Goal: Information Seeking & Learning: Learn about a topic

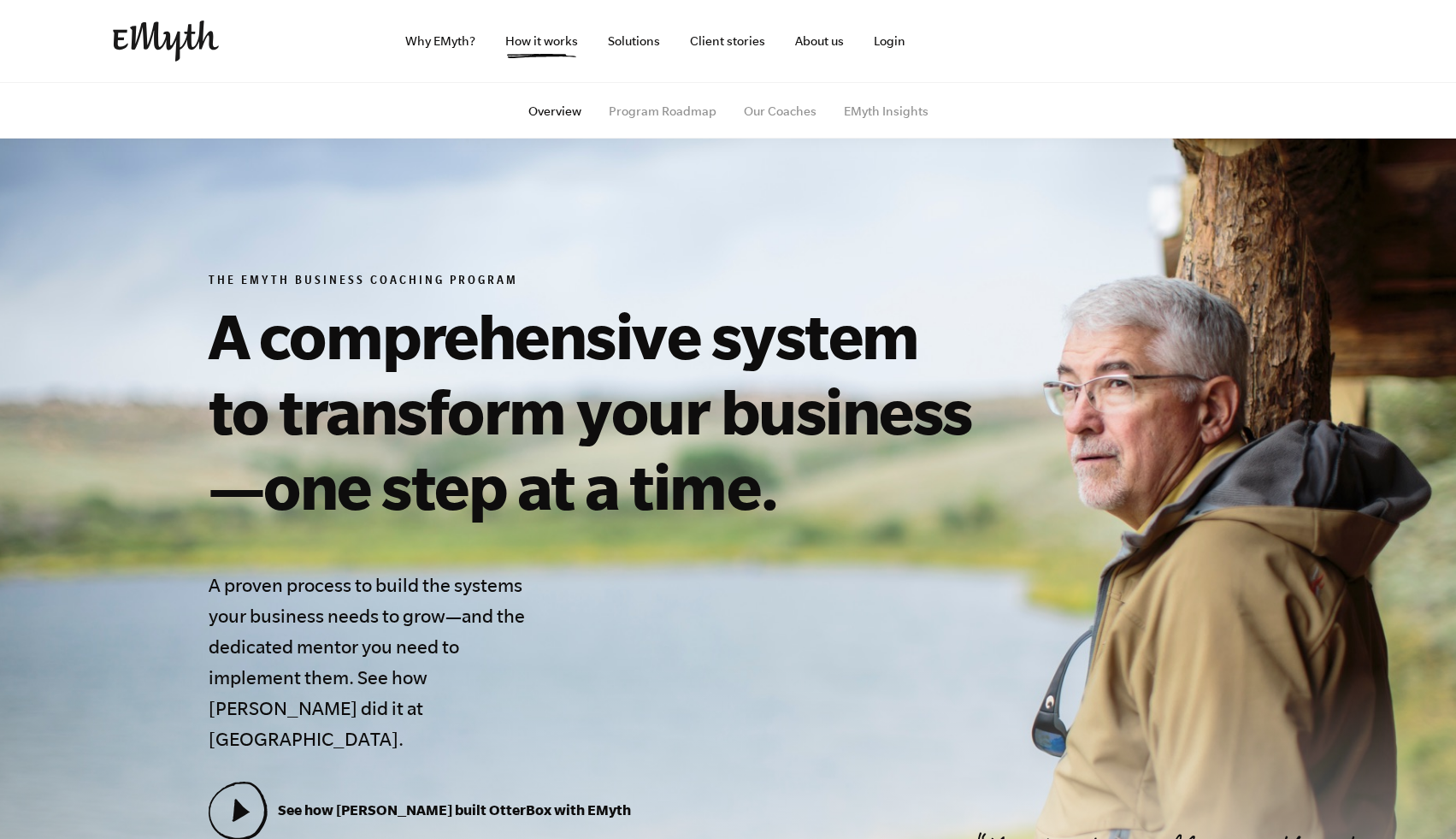
click at [146, 36] on img at bounding box center [166, 40] width 106 height 41
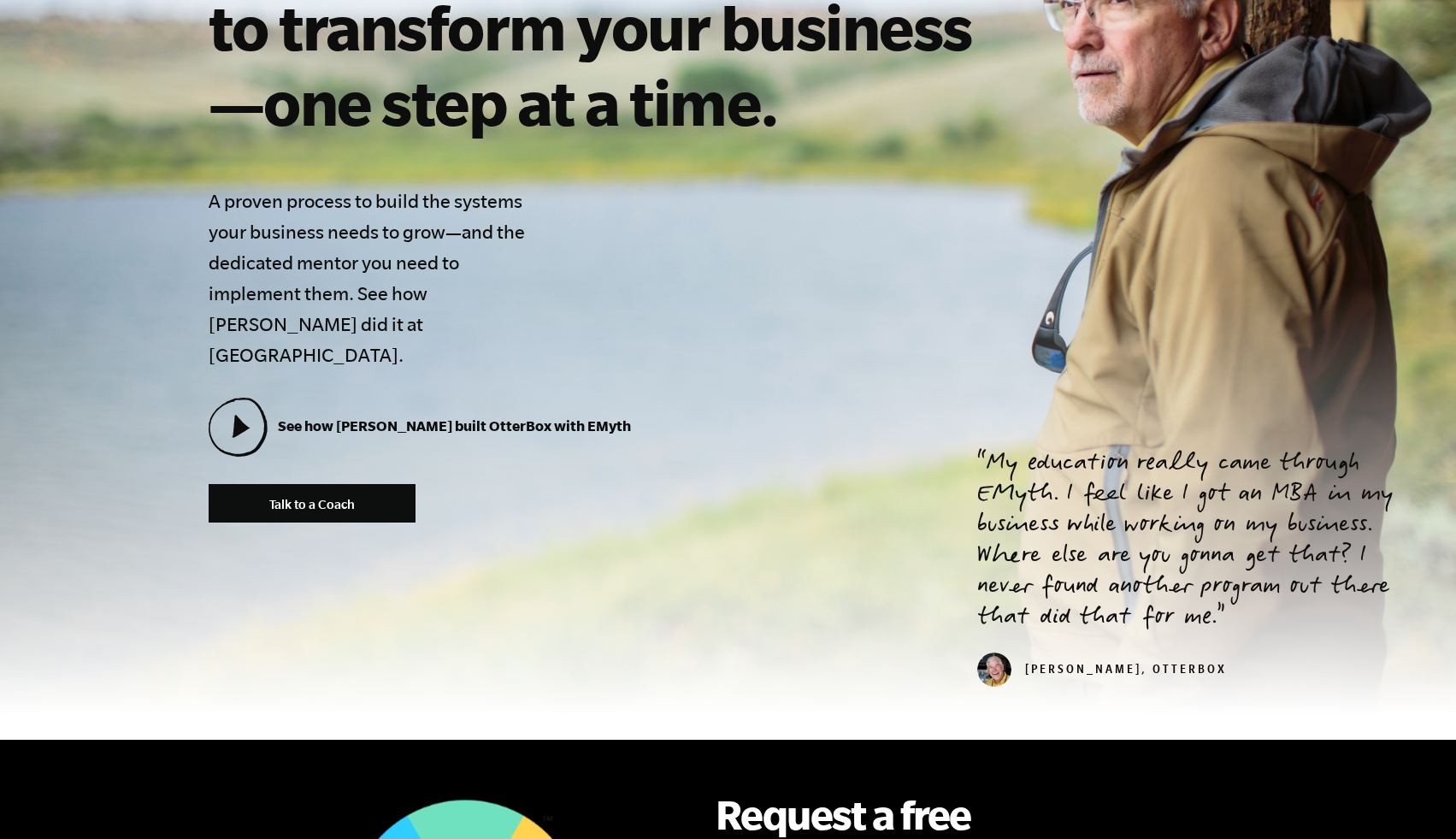
scroll to position [402, 0]
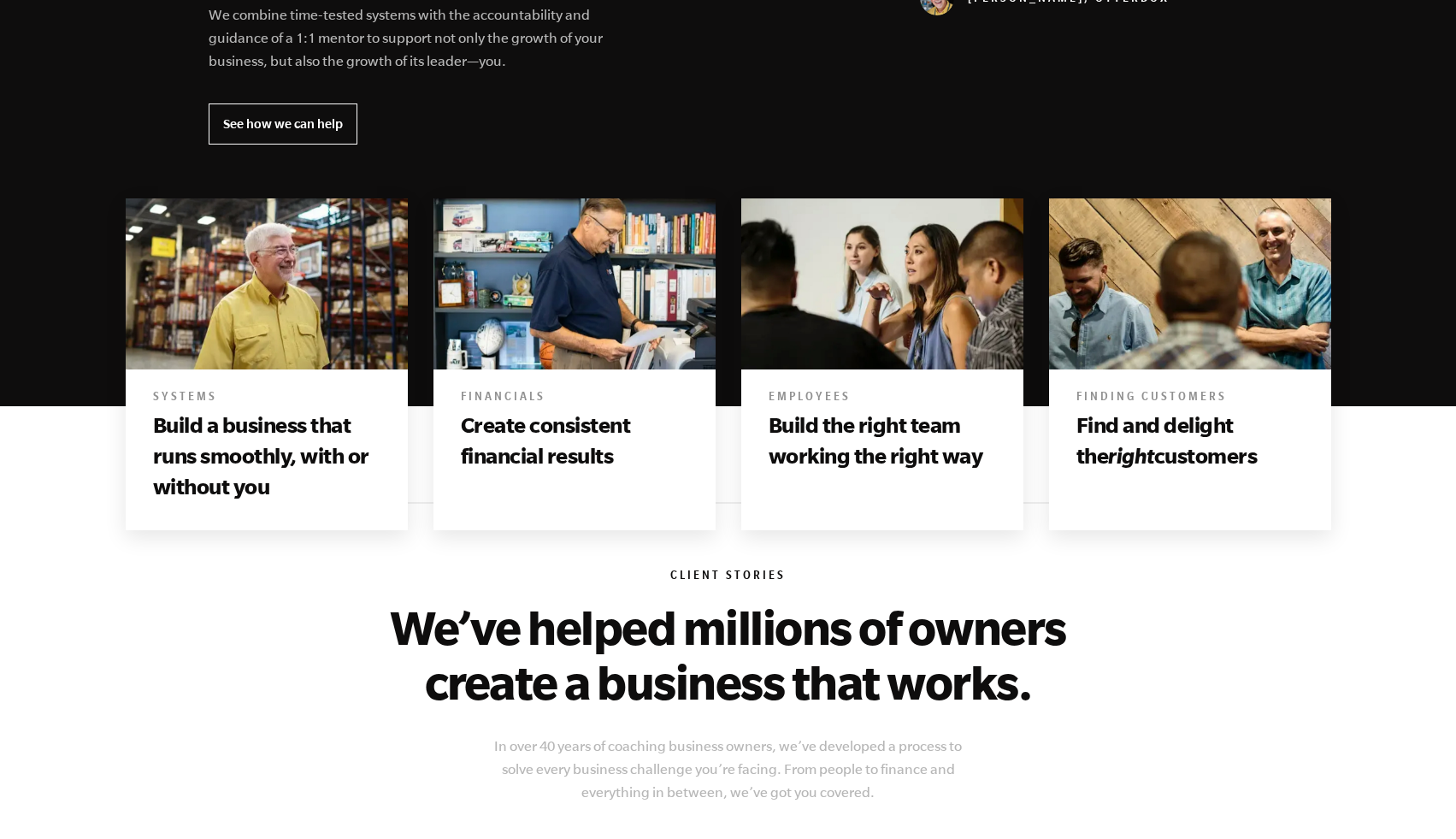
scroll to position [835, 0]
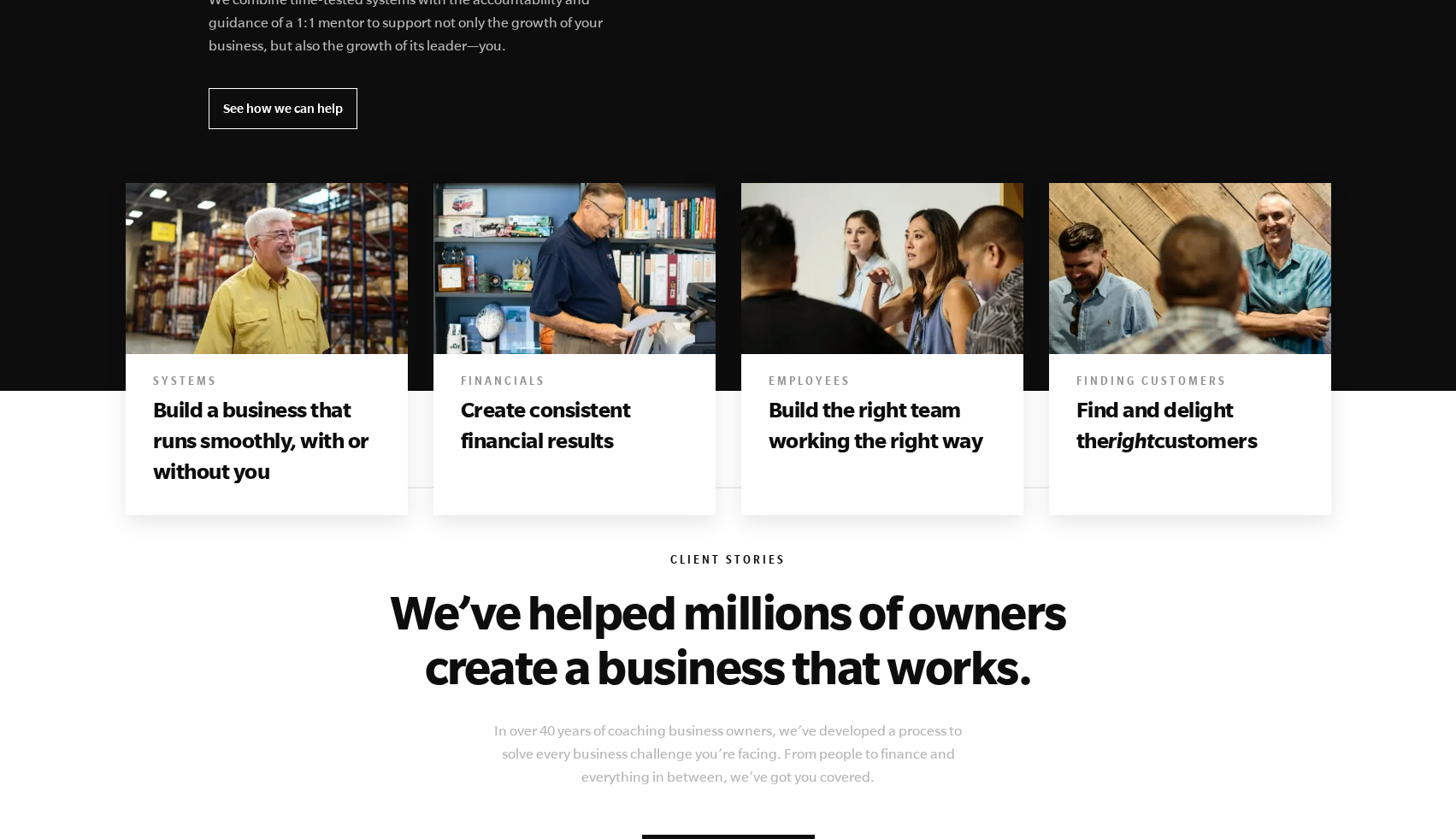
click at [611, 416] on h3 "Create consistent financial results" at bounding box center [574, 425] width 227 height 62
click at [530, 345] on img at bounding box center [574, 268] width 282 height 172
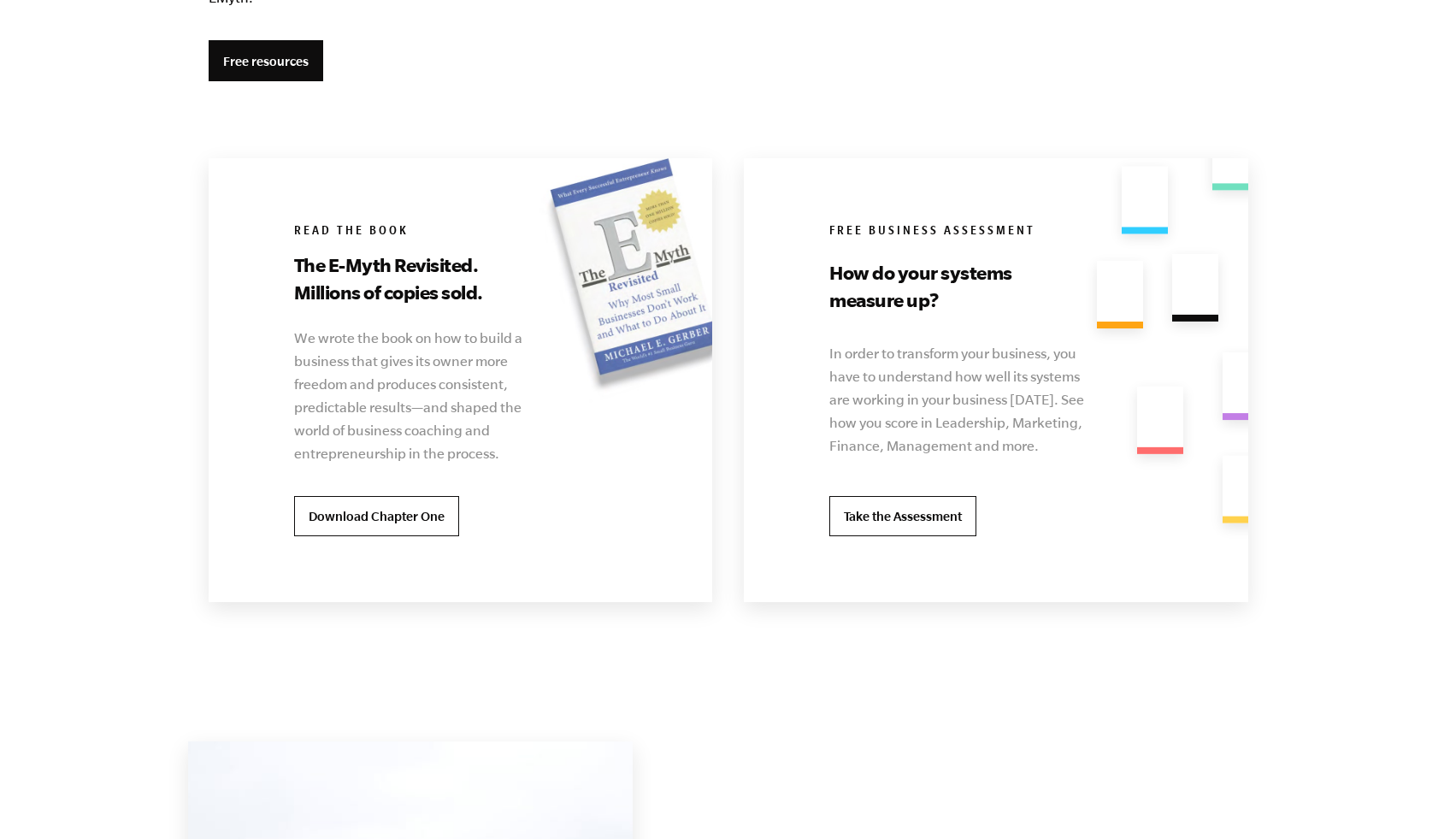
scroll to position [3267, 0]
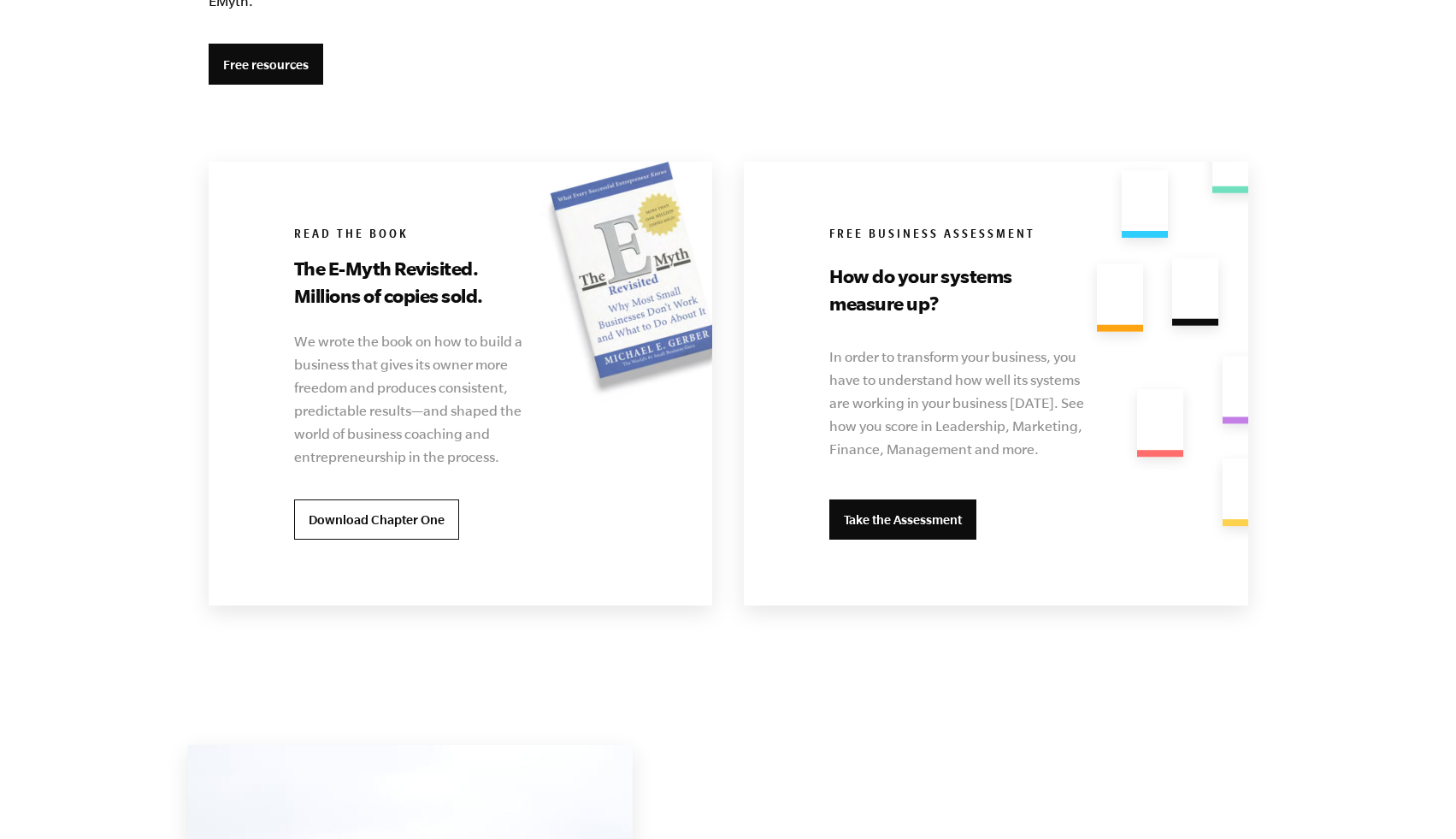
click at [939, 513] on link "Take the Assessment" at bounding box center [903, 519] width 147 height 41
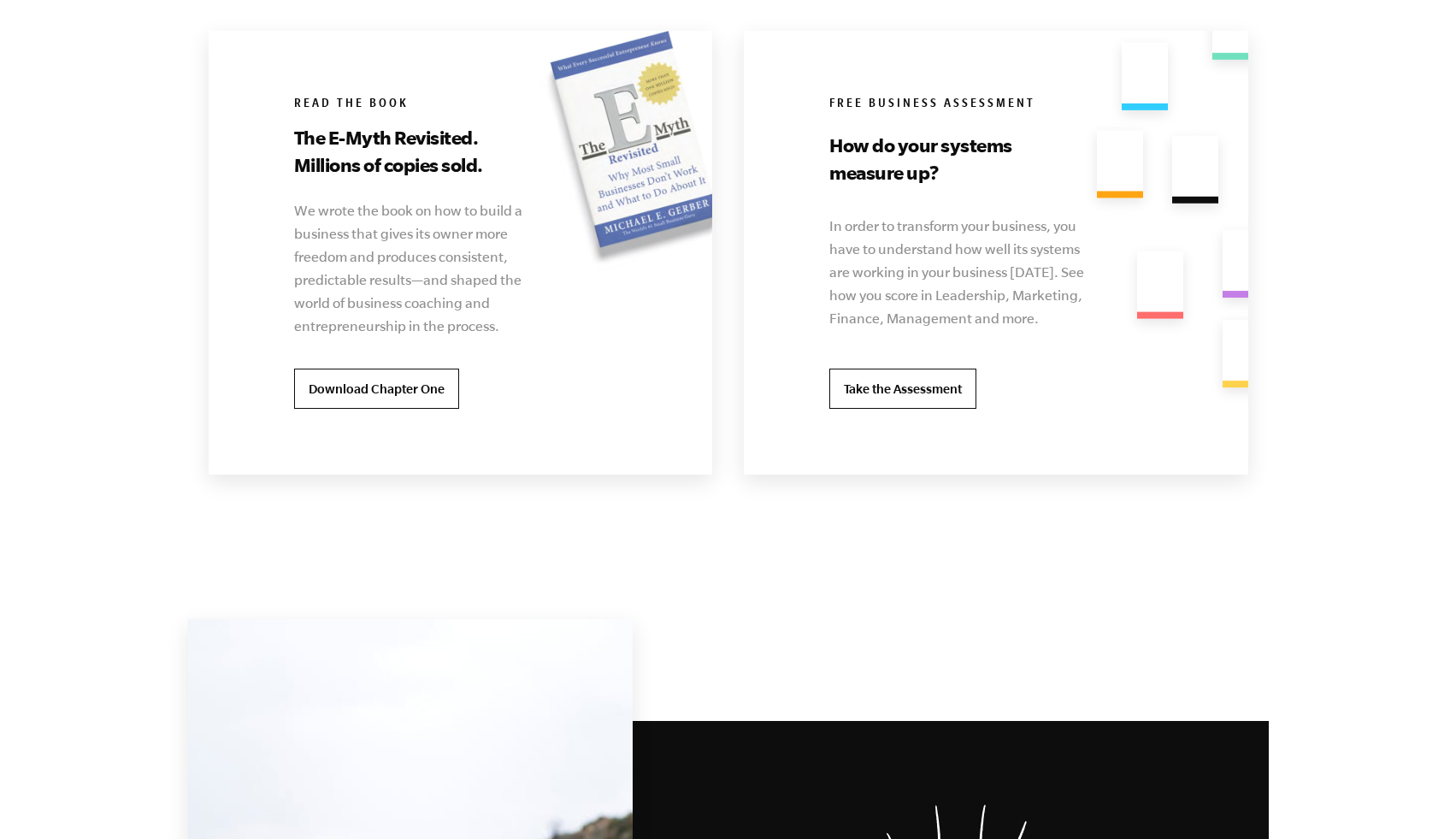
scroll to position [2979, 0]
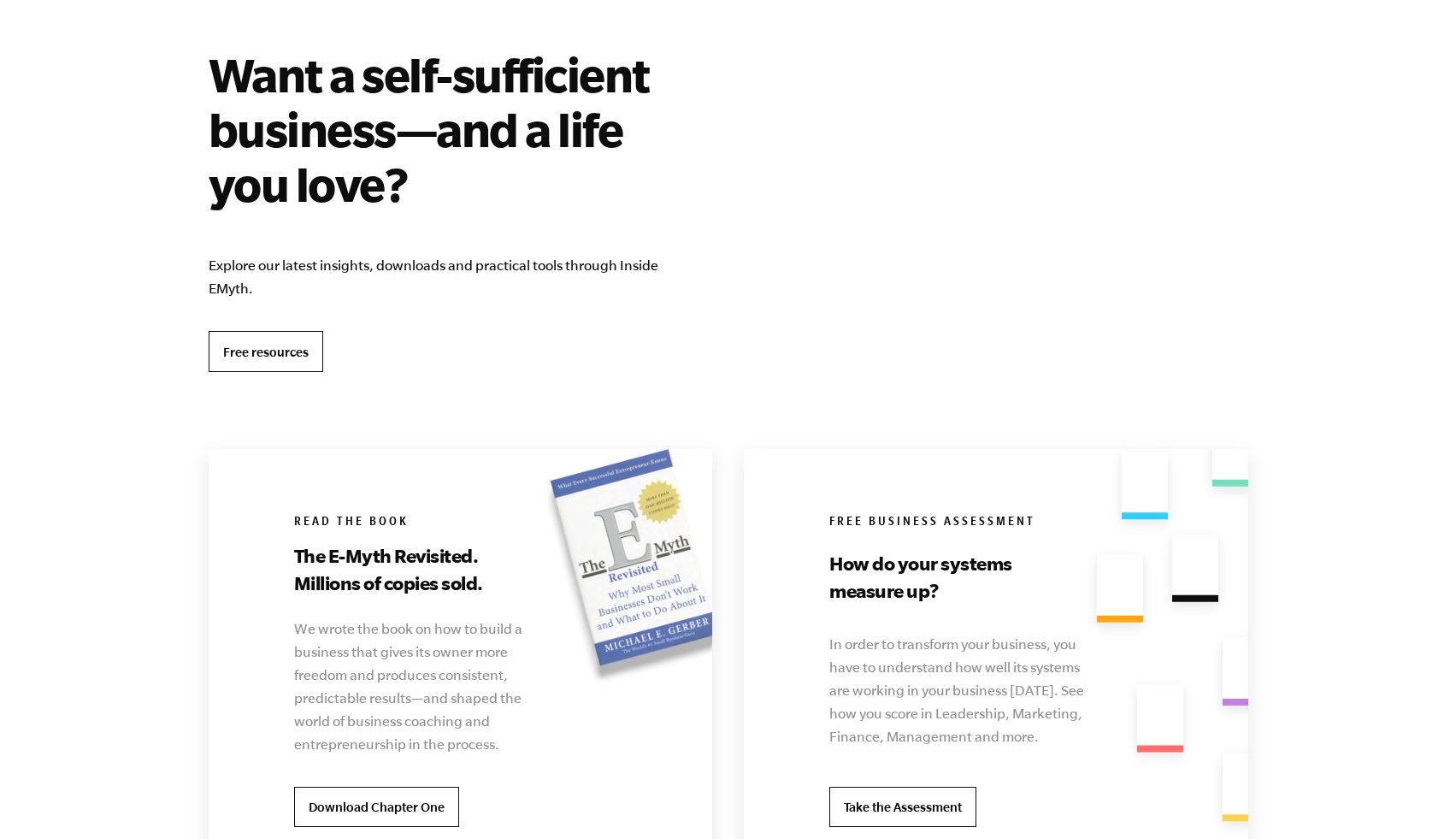
click at [303, 345] on link "Free resources" at bounding box center [266, 351] width 115 height 41
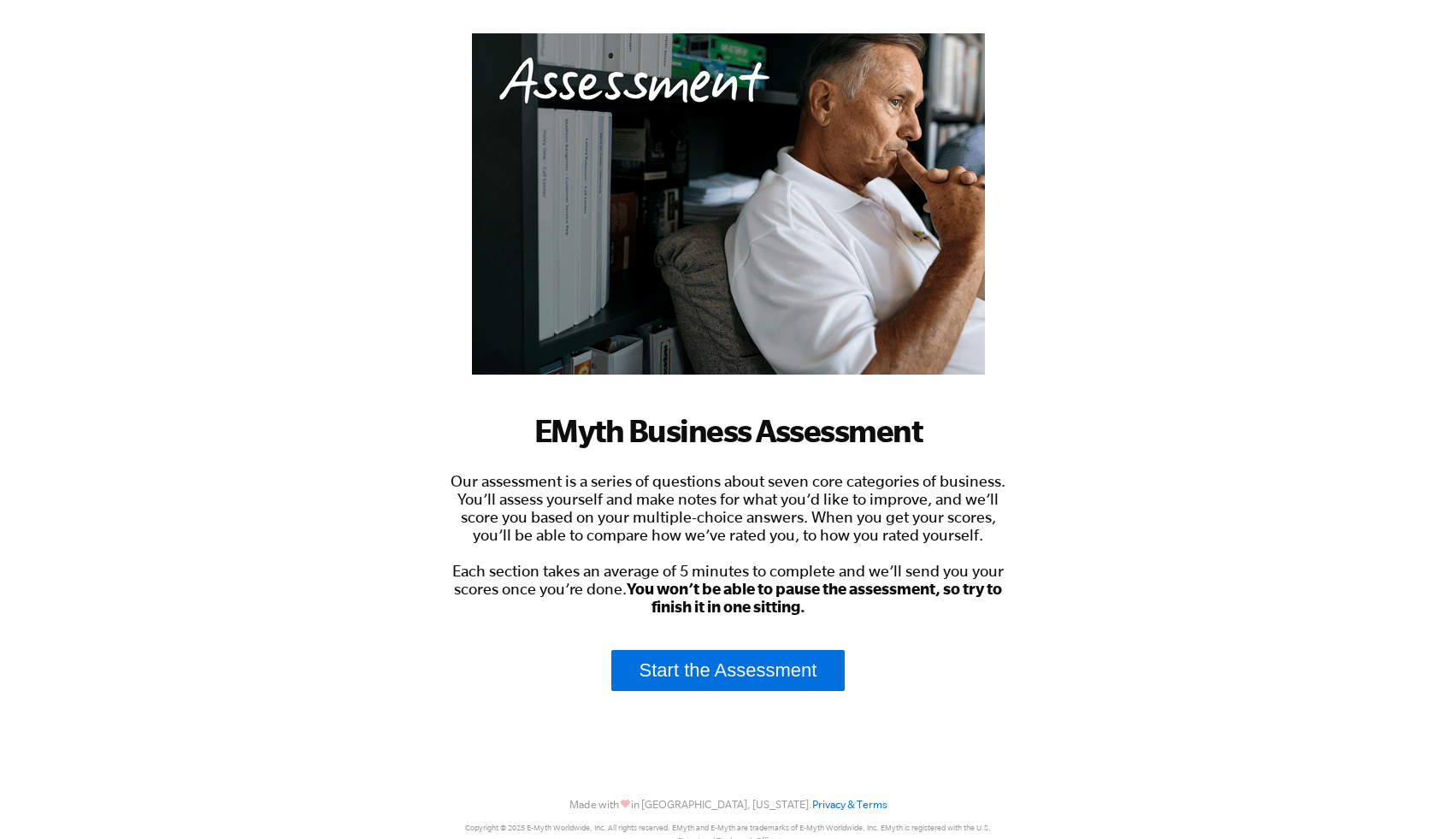
scroll to position [176, 0]
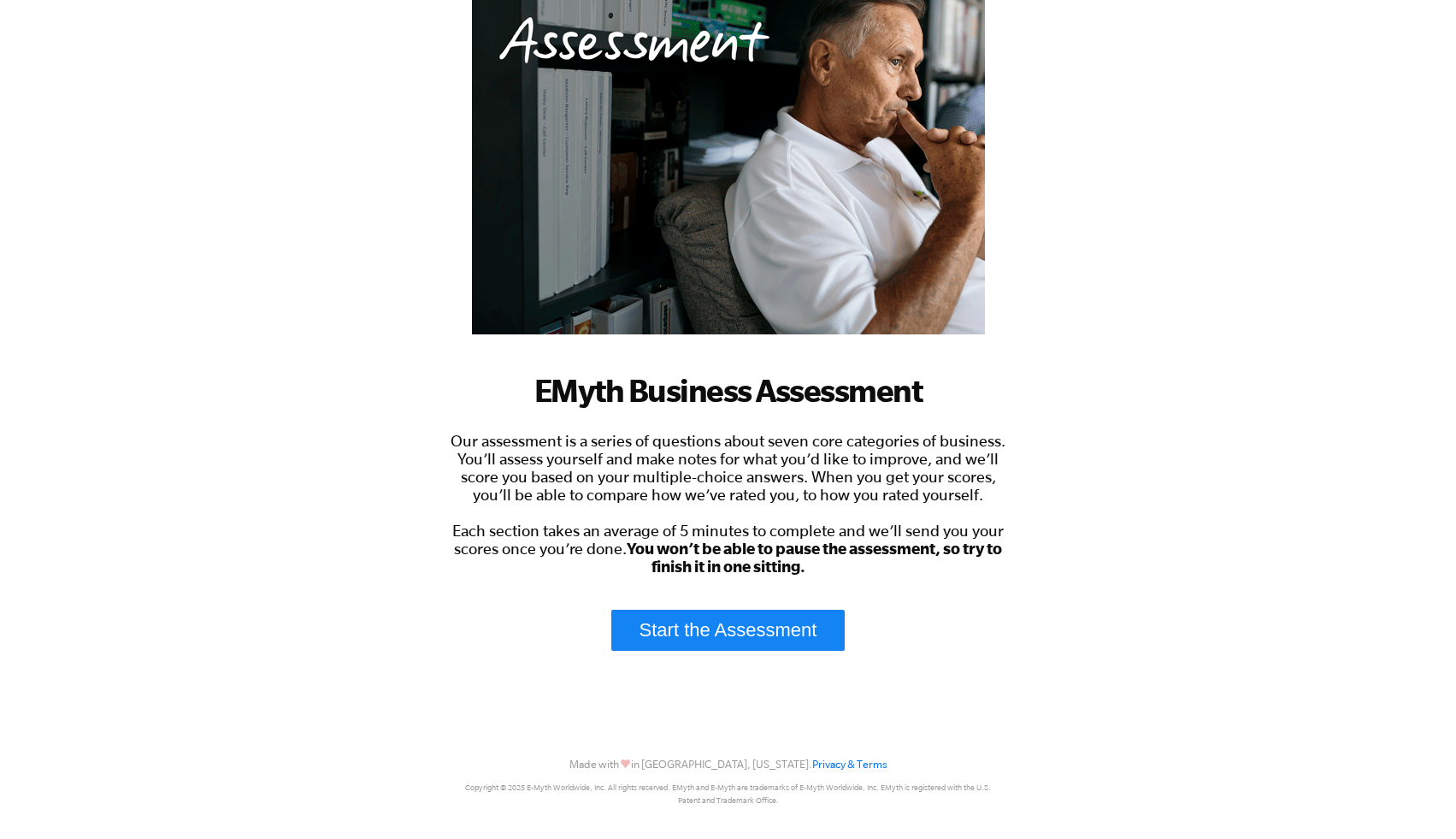
click at [786, 637] on link "Start the Assessment" at bounding box center [728, 629] width 234 height 41
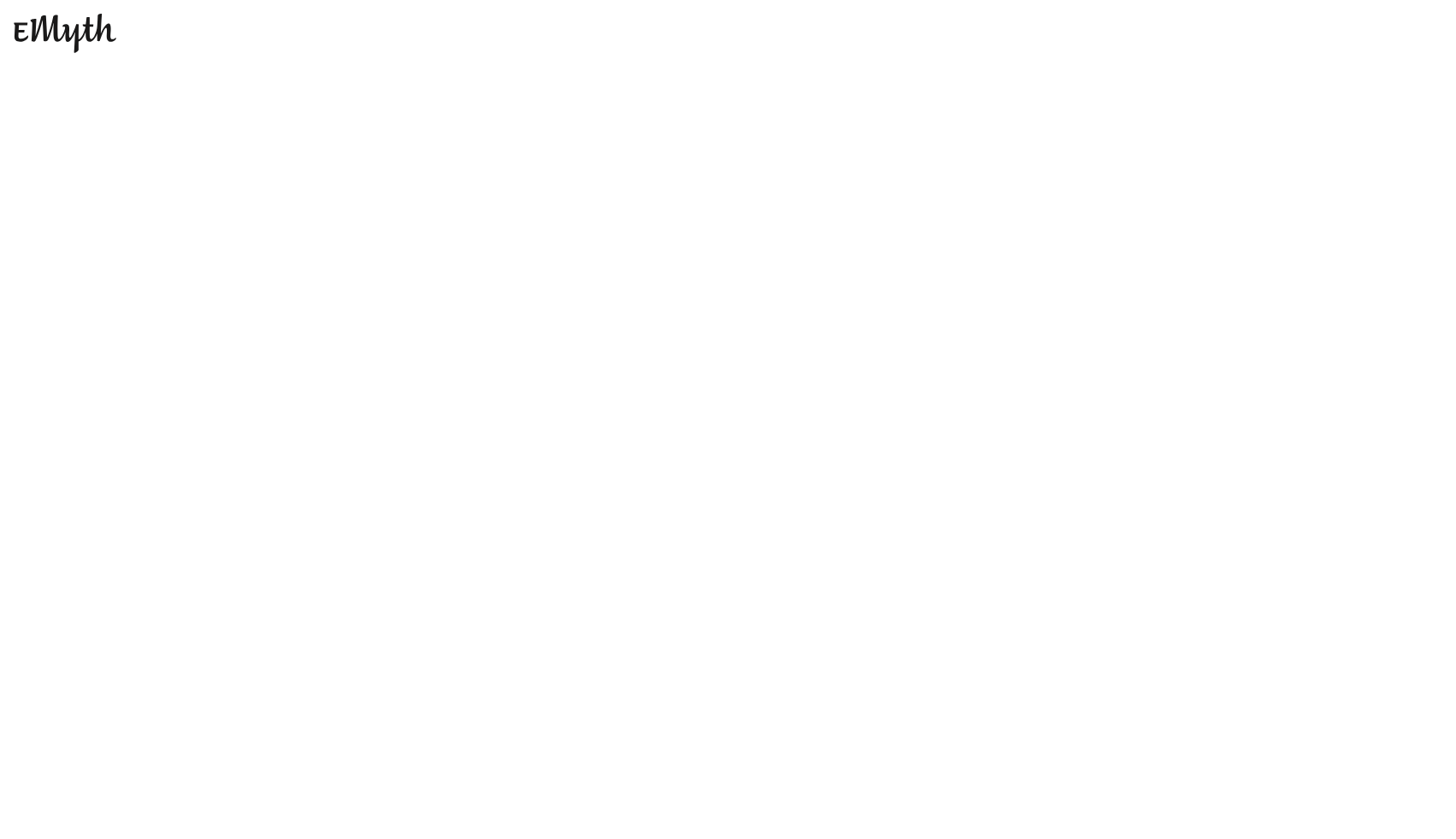
scroll to position [0, 0]
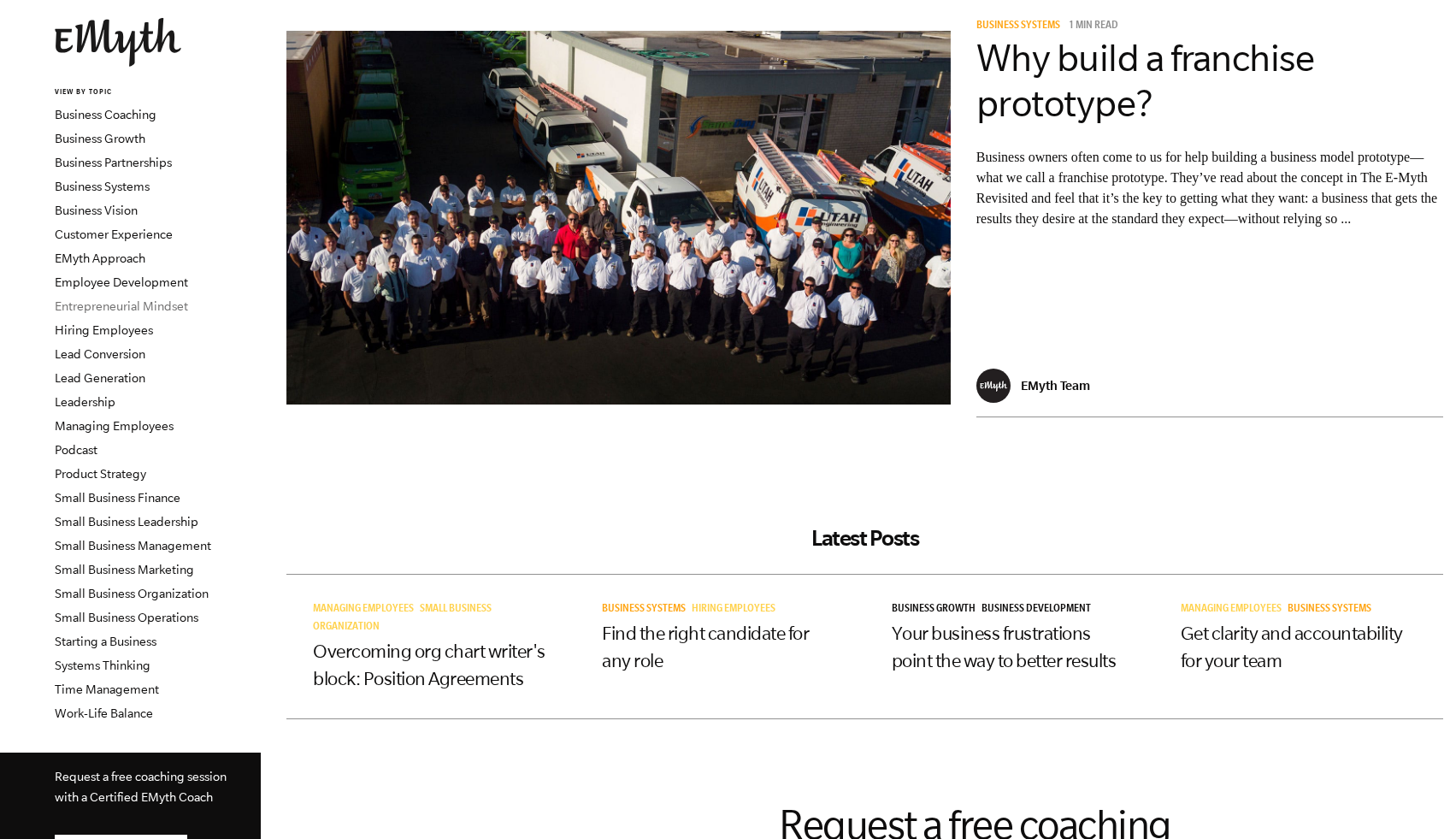
scroll to position [103, 0]
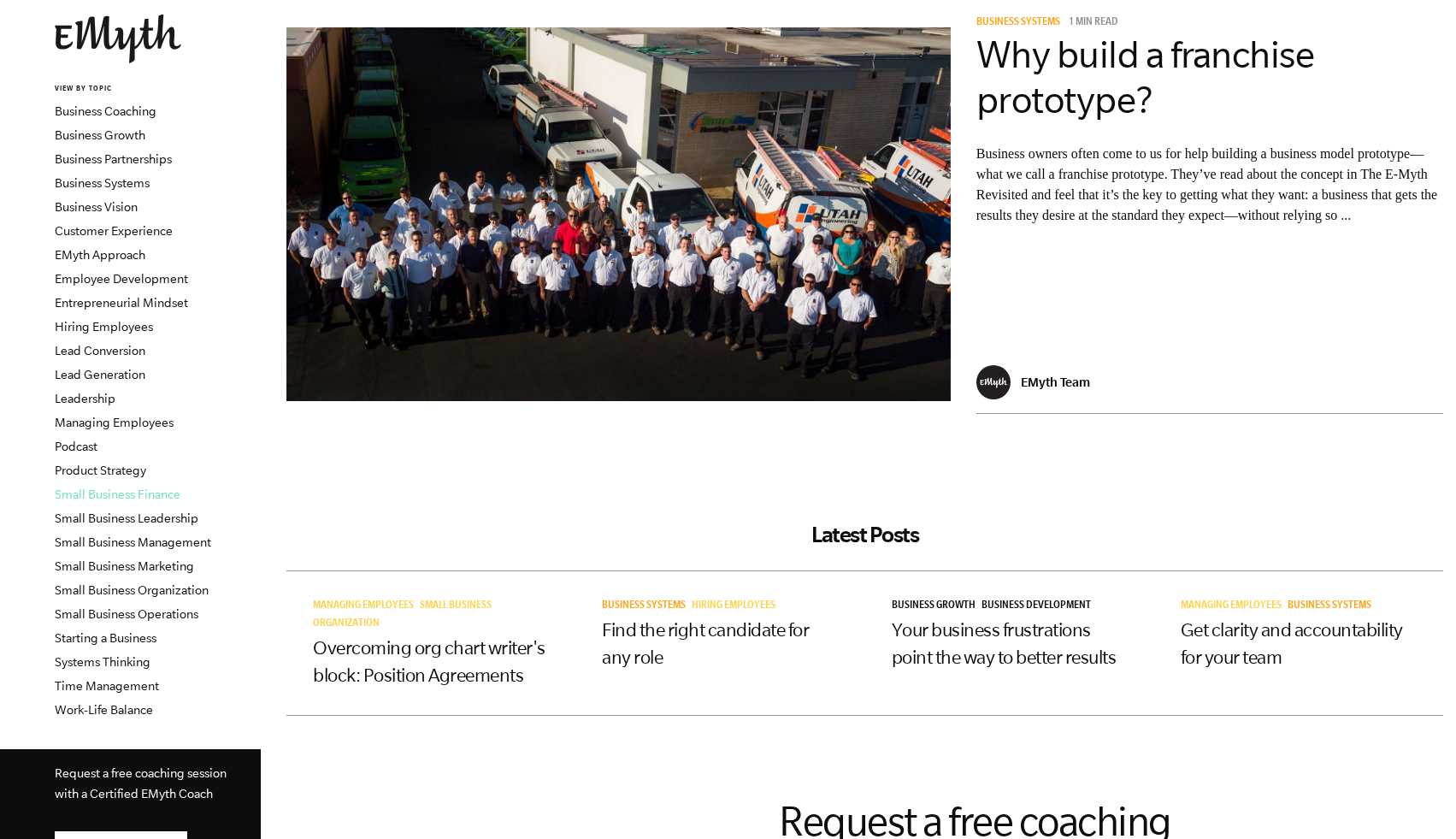
click at [154, 495] on link "Small Business Finance" at bounding box center [117, 494] width 125 height 14
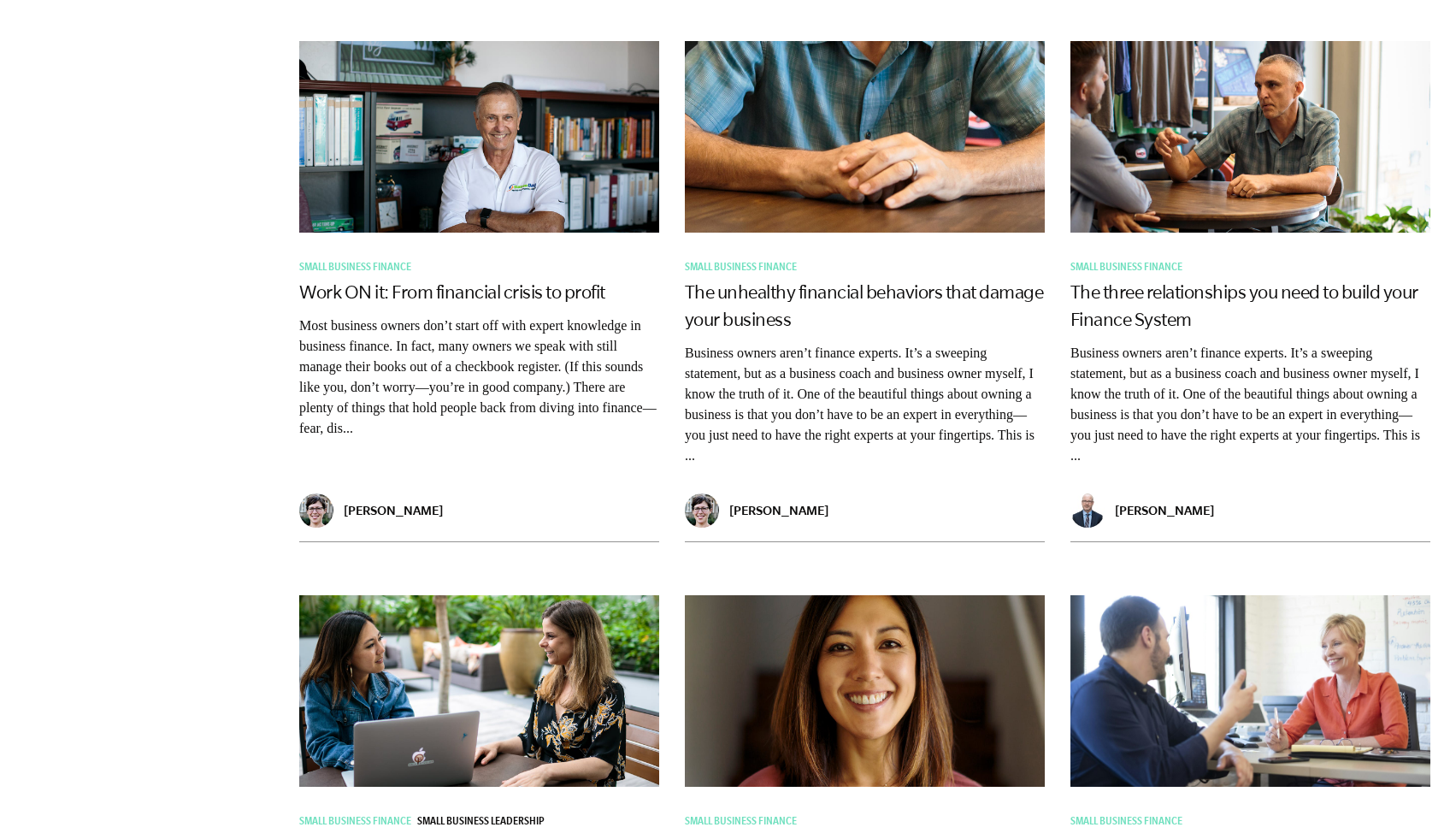
scroll to position [2715, 0]
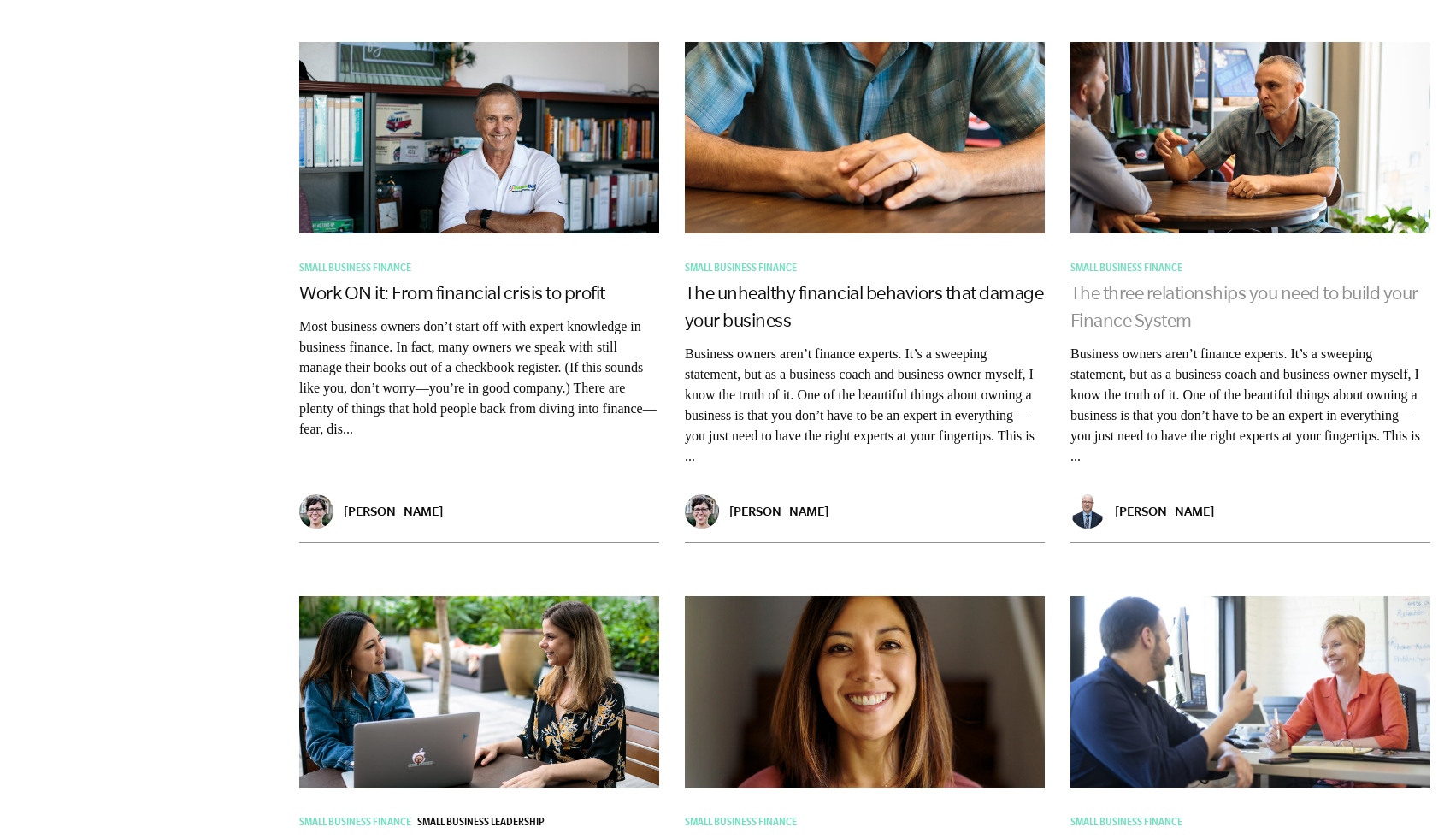
click at [1092, 282] on link "The three relationships you need to build your Finance System" at bounding box center [1244, 306] width 348 height 48
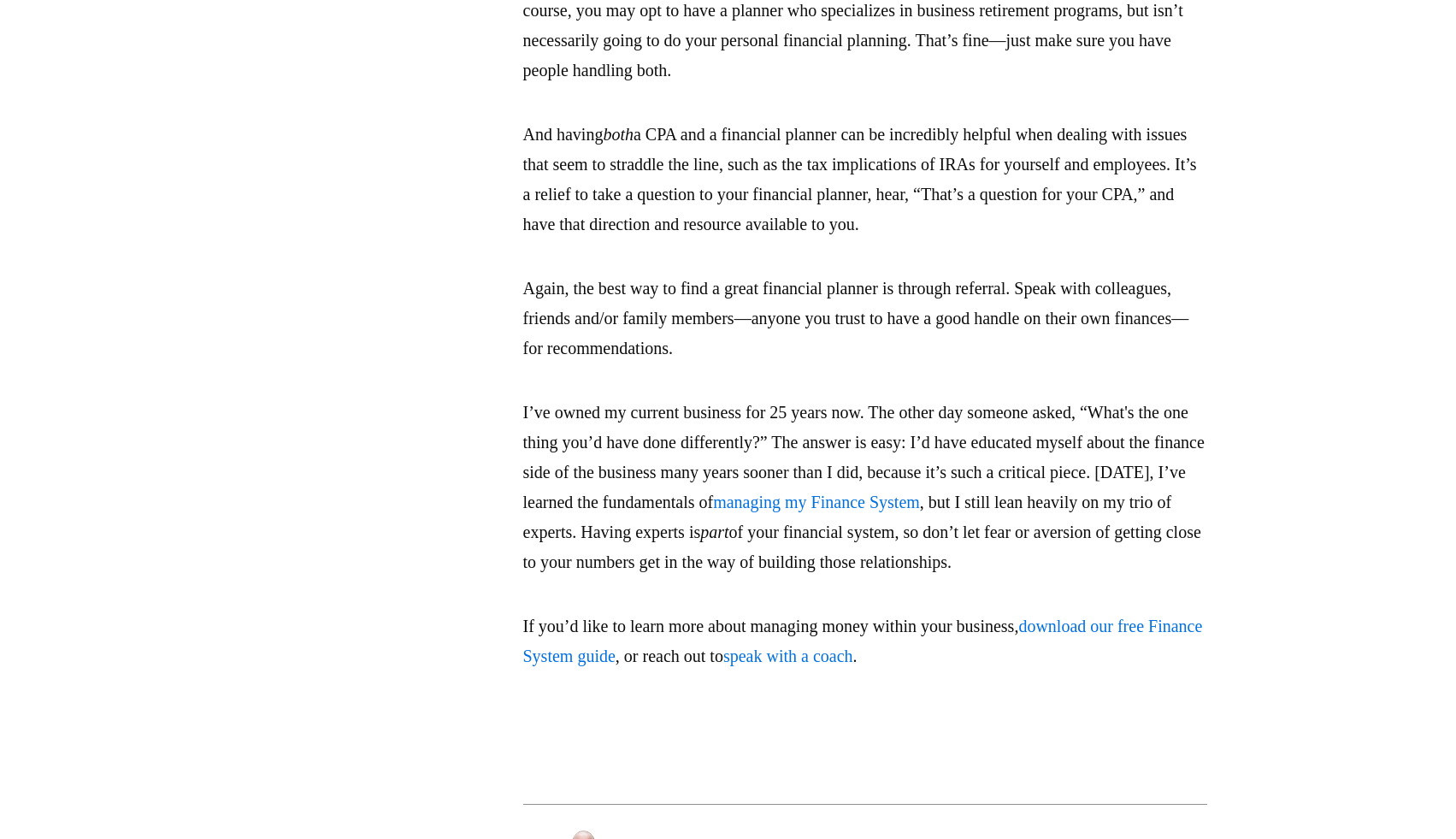
scroll to position [3853, 0]
